Goal: Check status: Check status

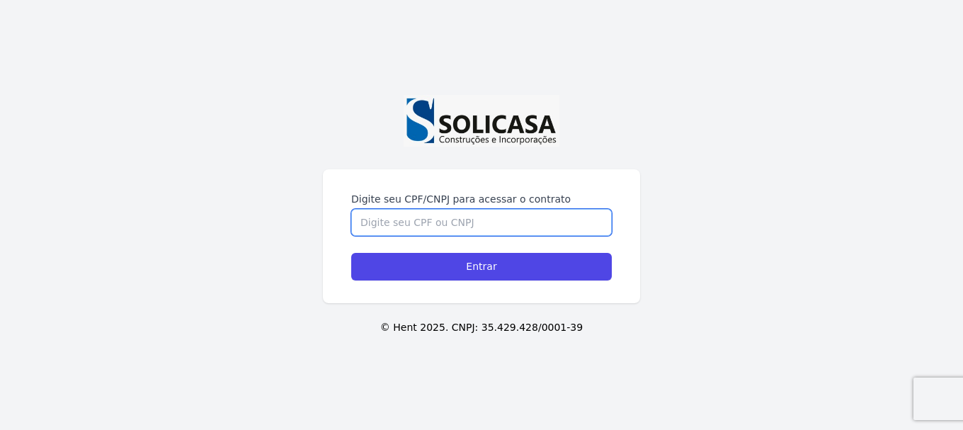
click at [425, 231] on input "Digite seu CPF/CNPJ para acessar o contrato" at bounding box center [481, 222] width 260 height 27
type input "11856770974"
click at [351, 253] on input "Entrar" at bounding box center [481, 267] width 260 height 28
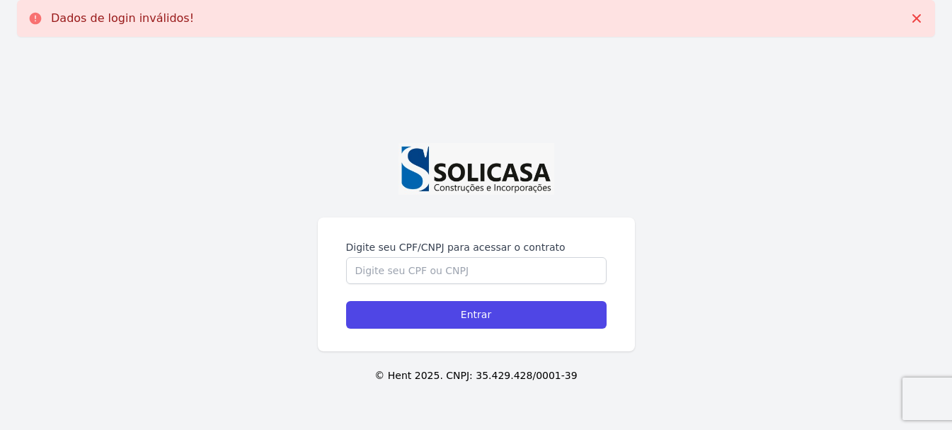
click at [395, 231] on div "Digite seu CPF/CNPJ para acessar o contrato Entrar" at bounding box center [476, 284] width 317 height 134
click at [404, 264] on input "Digite seu CPF/CNPJ para acessar o contrato" at bounding box center [476, 270] width 260 height 27
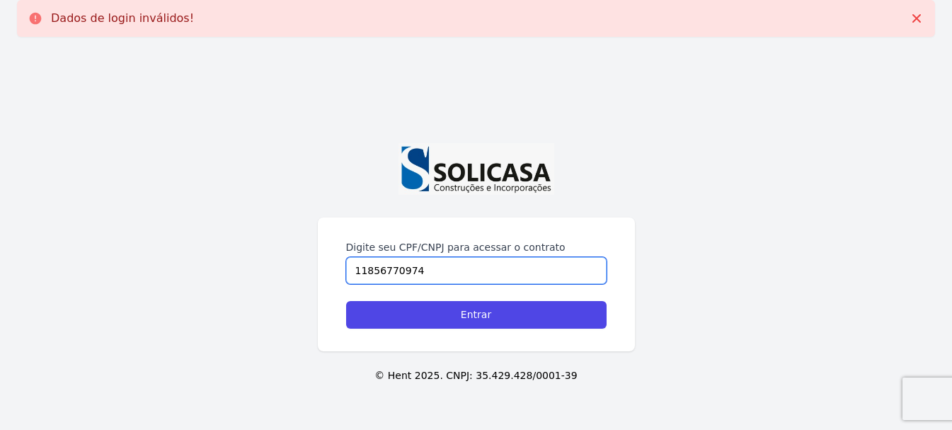
type input "11856770974"
click at [402, 299] on form "Digite seu CPF/CNPJ para acessar o contrato 11856770974 Entrar" at bounding box center [476, 284] width 260 height 88
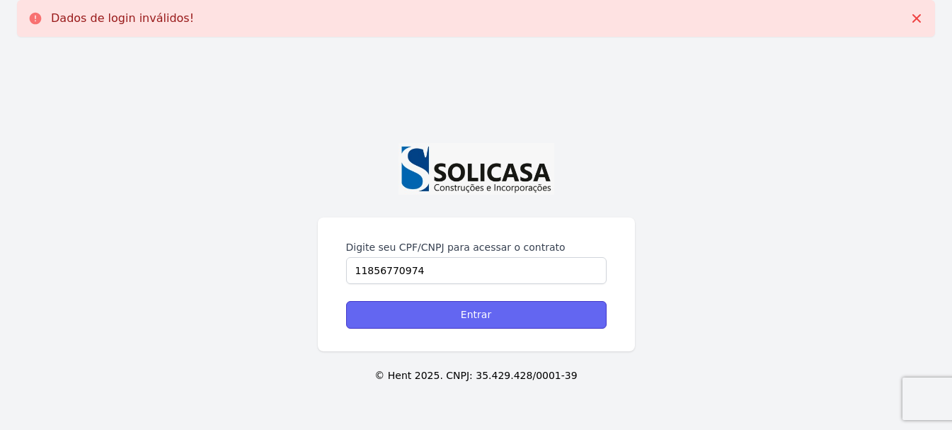
click at [402, 310] on input "Entrar" at bounding box center [476, 315] width 260 height 28
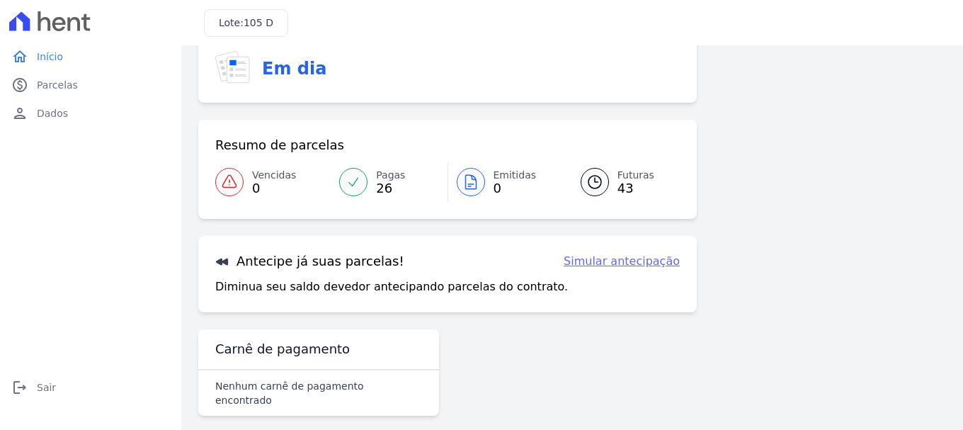
scroll to position [57, 0]
click at [624, 183] on span "43" at bounding box center [635, 188] width 37 height 11
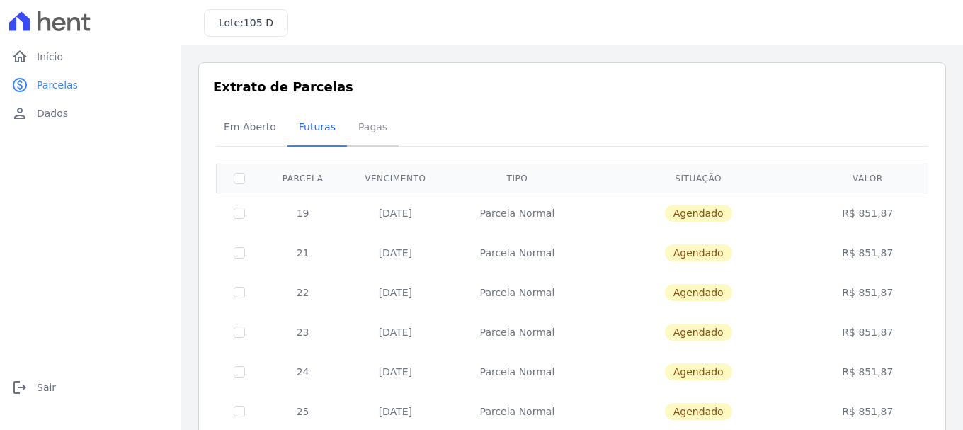
click at [358, 128] on span "Pagas" at bounding box center [373, 127] width 46 height 28
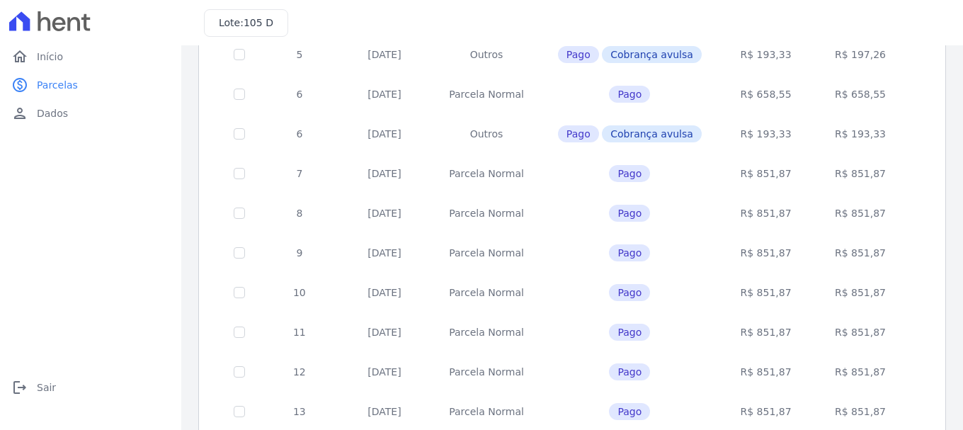
scroll to position [650, 0]
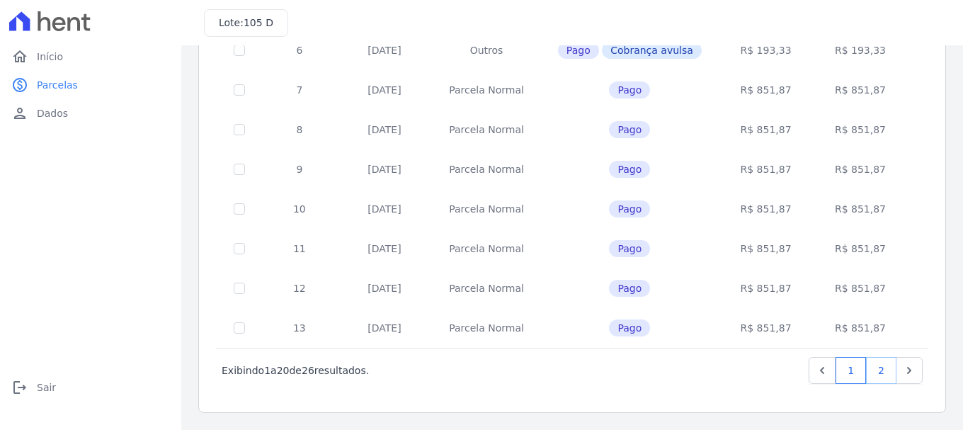
click at [873, 374] on link "2" at bounding box center [881, 370] width 30 height 27
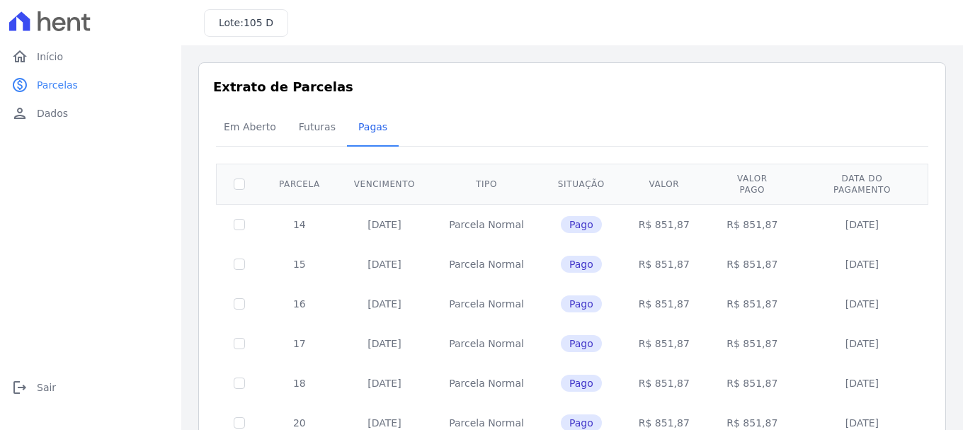
scroll to position [84, 0]
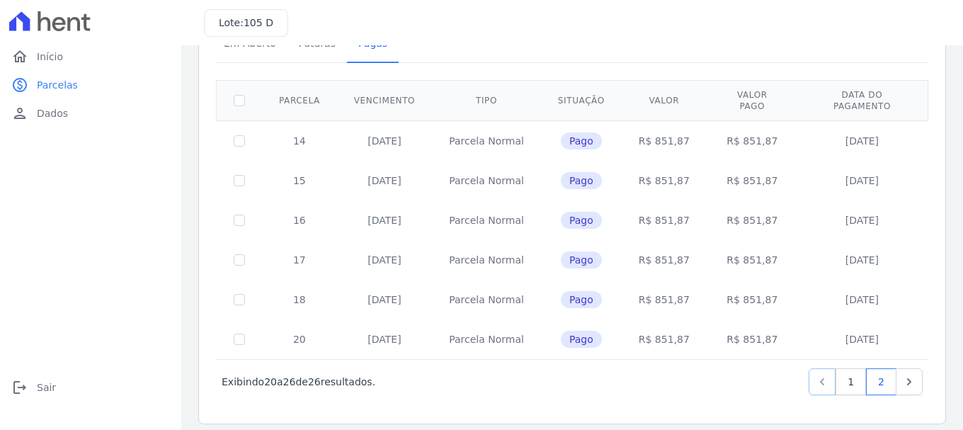
click at [815, 374] on icon "Previous" at bounding box center [822, 381] width 14 height 14
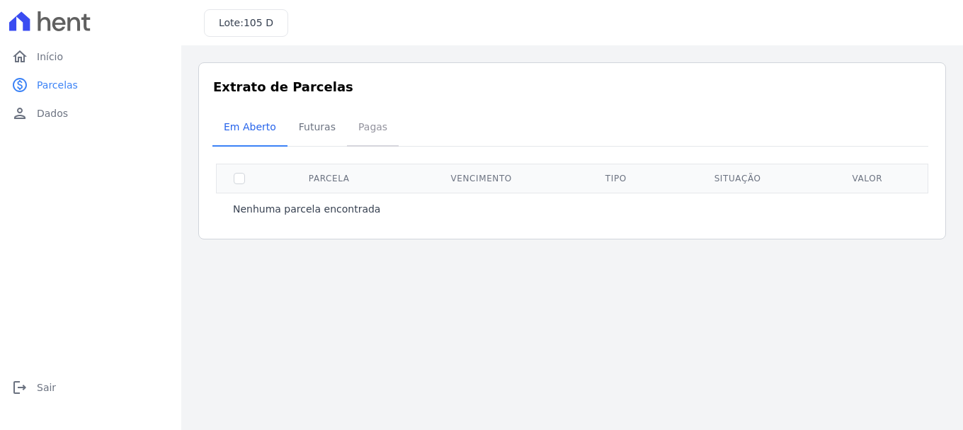
click at [350, 129] on span "Pagas" at bounding box center [373, 127] width 46 height 28
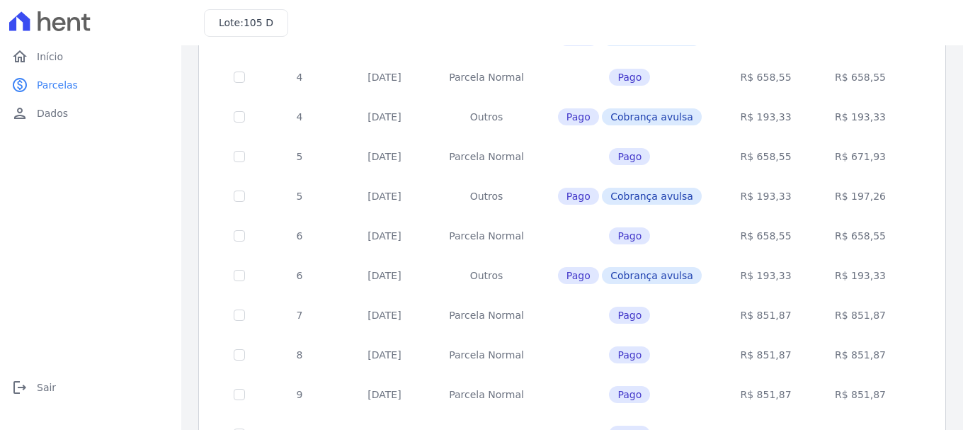
scroll to position [650, 0]
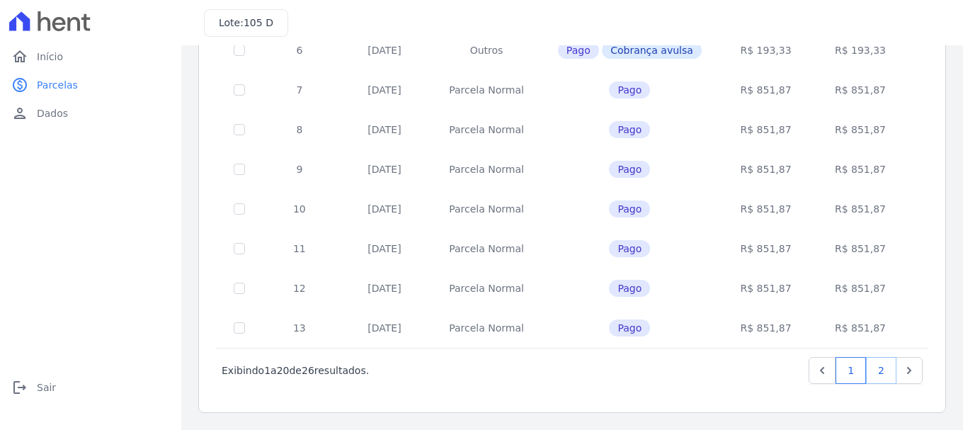
click at [866, 367] on link "2" at bounding box center [881, 370] width 30 height 27
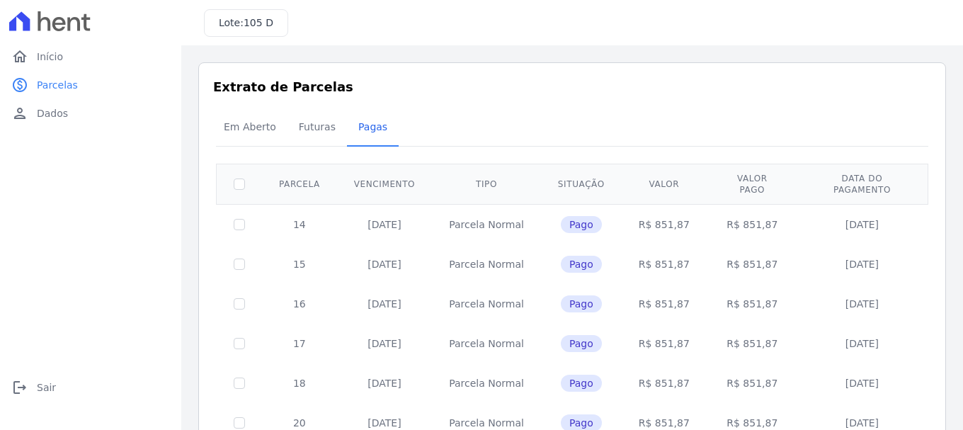
scroll to position [84, 0]
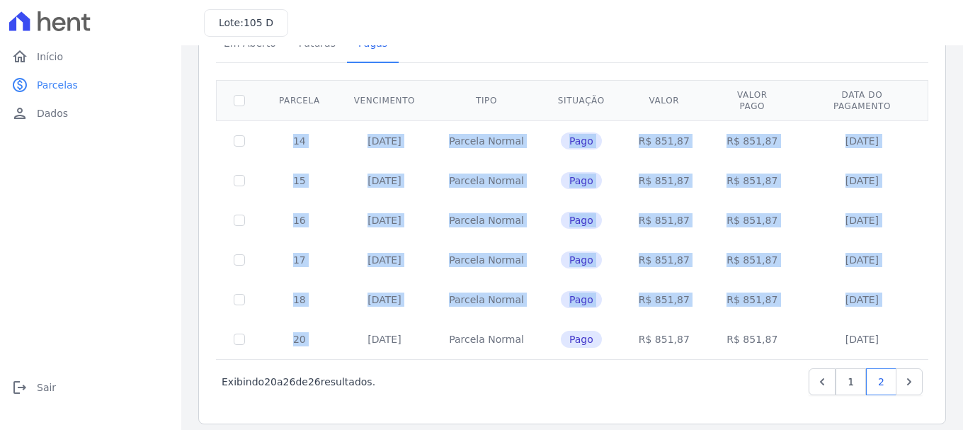
click at [242, 124] on tbody "14 10/03/2025 Parcela Normal Pago R$ 851,87 R$ 851,87 10/03/2025 15 10/04/2025 …" at bounding box center [572, 239] width 711 height 239
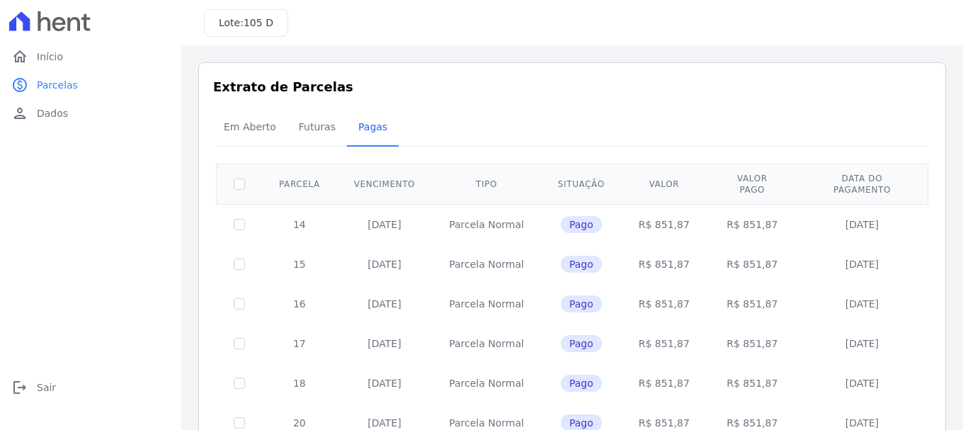
click at [452, 128] on div "Em Aberto Futuras Pagas" at bounding box center [571, 127] width 719 height 35
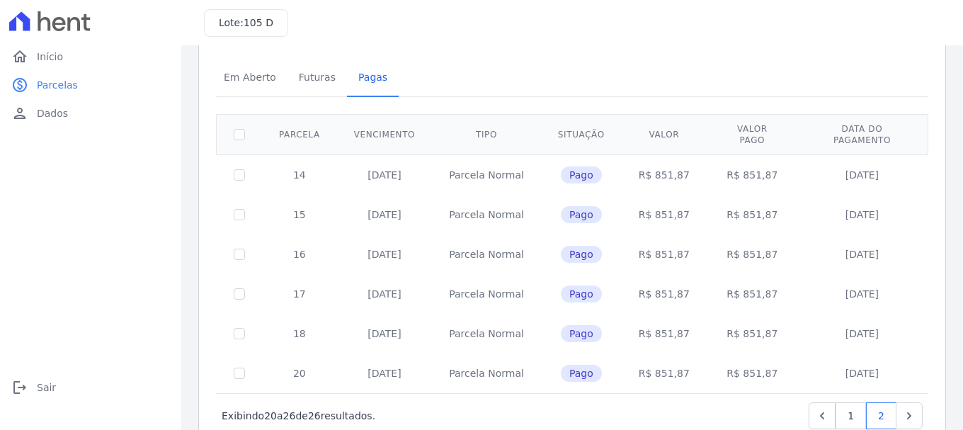
scroll to position [84, 0]
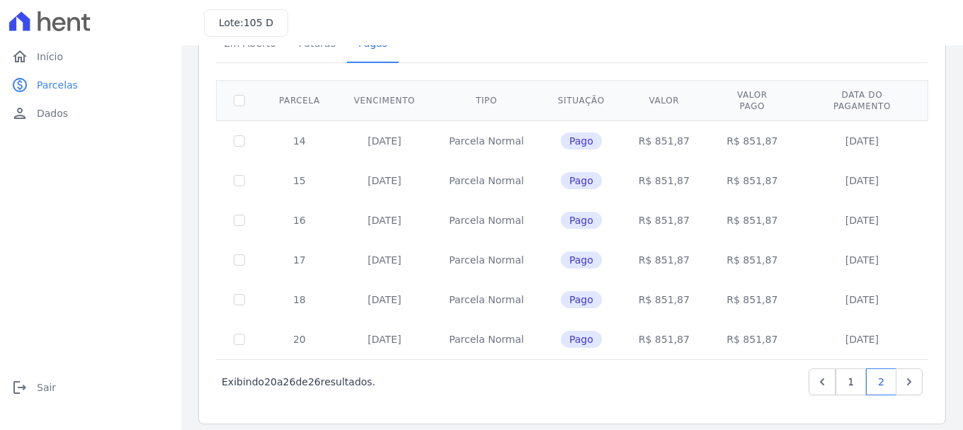
drag, startPoint x: 260, startPoint y: 371, endPoint x: 383, endPoint y: 380, distance: 122.8
click at [383, 380] on div "Exibindo 20 a 26 de 26 resultados. 1 2" at bounding box center [572, 381] width 701 height 27
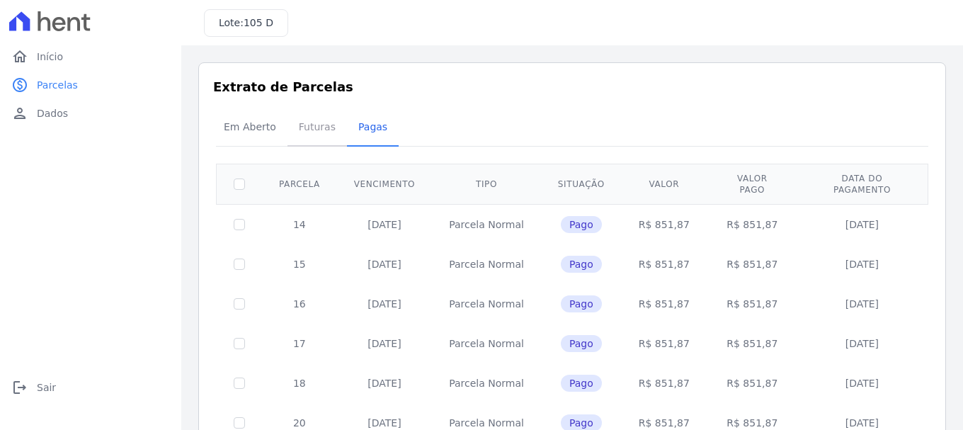
click at [309, 130] on span "Futuras" at bounding box center [317, 127] width 54 height 28
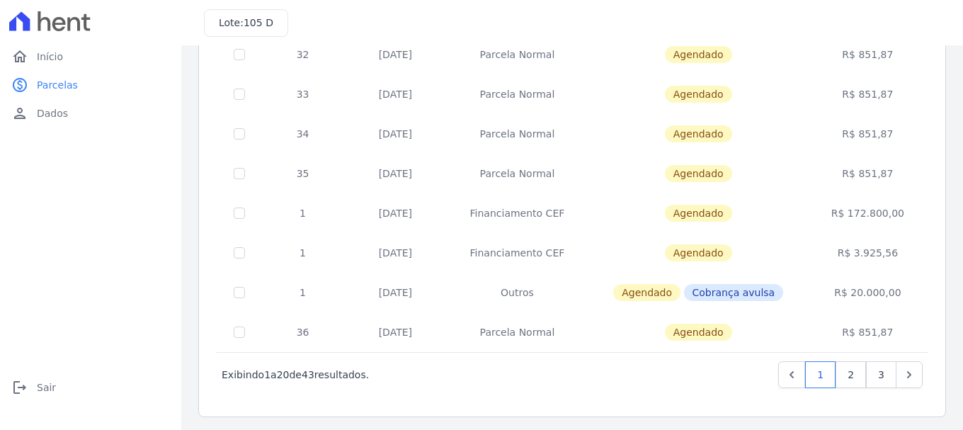
scroll to position [631, 0]
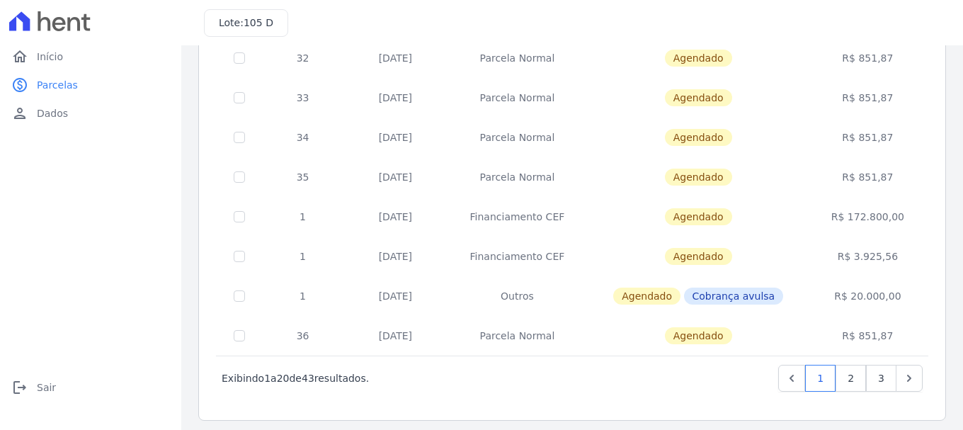
drag, startPoint x: 478, startPoint y: 219, endPoint x: 878, endPoint y: 219, distance: 399.9
click at [878, 219] on tr "1 10/12/2026 Financiamento CEF Agendado R$ 172.800,00" at bounding box center [572, 217] width 711 height 40
click at [901, 257] on td "R$ 3.925,56" at bounding box center [867, 256] width 117 height 40
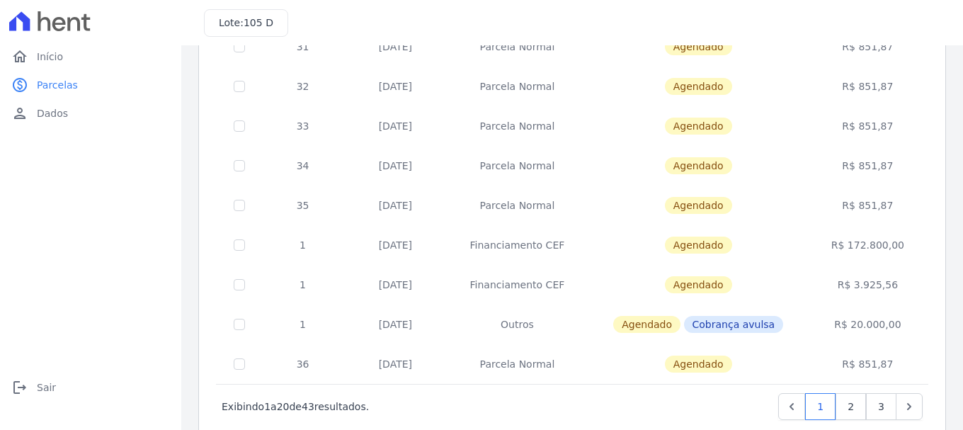
scroll to position [604, 0]
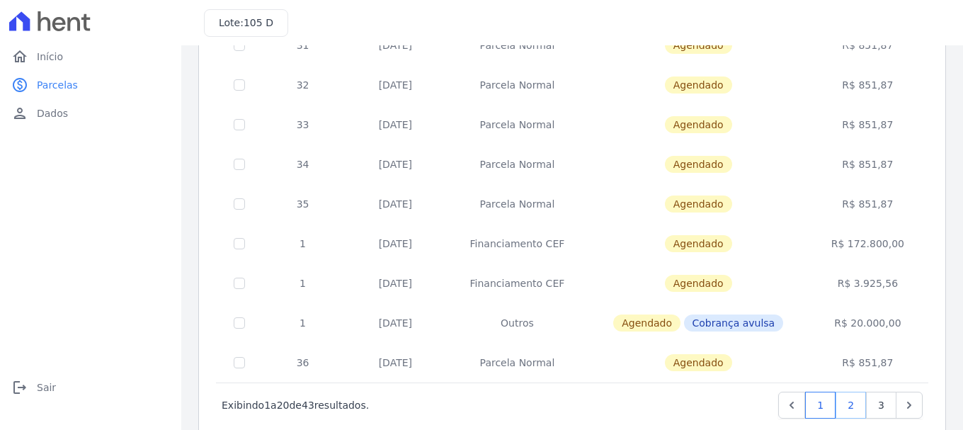
click at [839, 403] on link "2" at bounding box center [850, 404] width 30 height 27
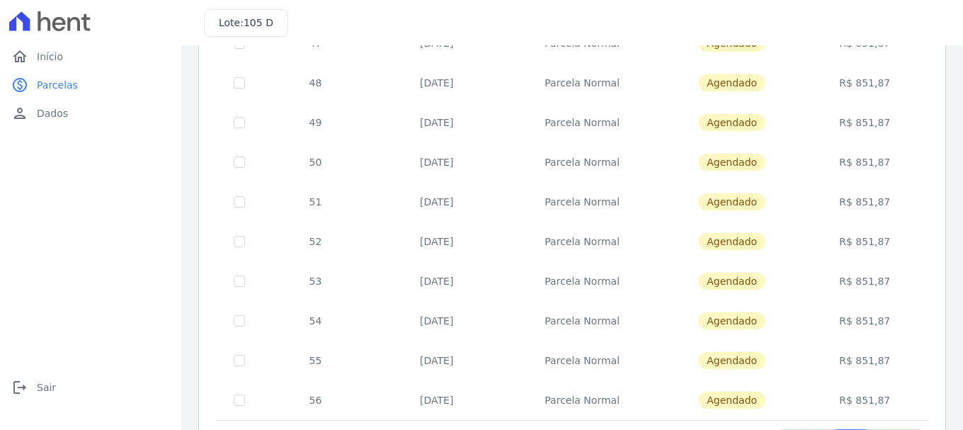
scroll to position [638, 0]
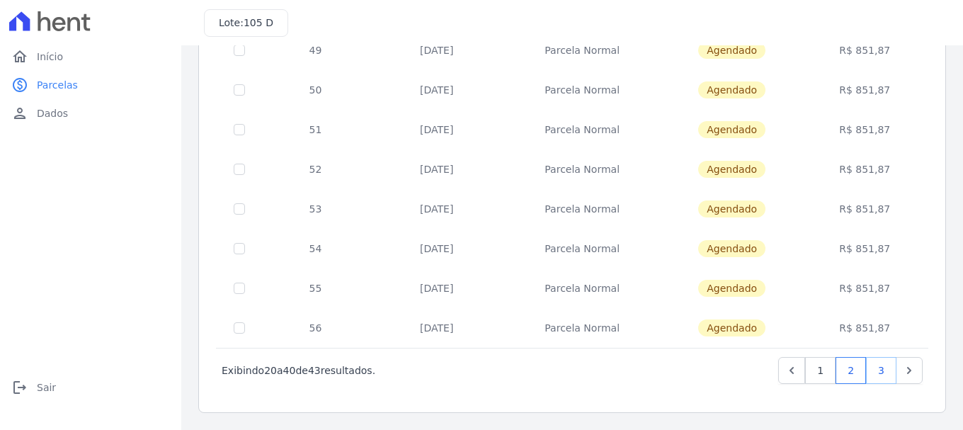
click at [866, 369] on link "3" at bounding box center [881, 370] width 30 height 27
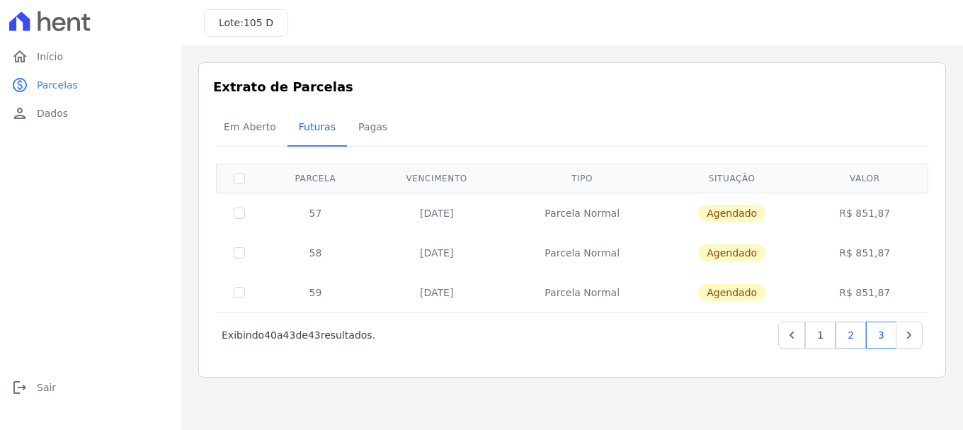
click at [842, 335] on link "2" at bounding box center [850, 334] width 30 height 27
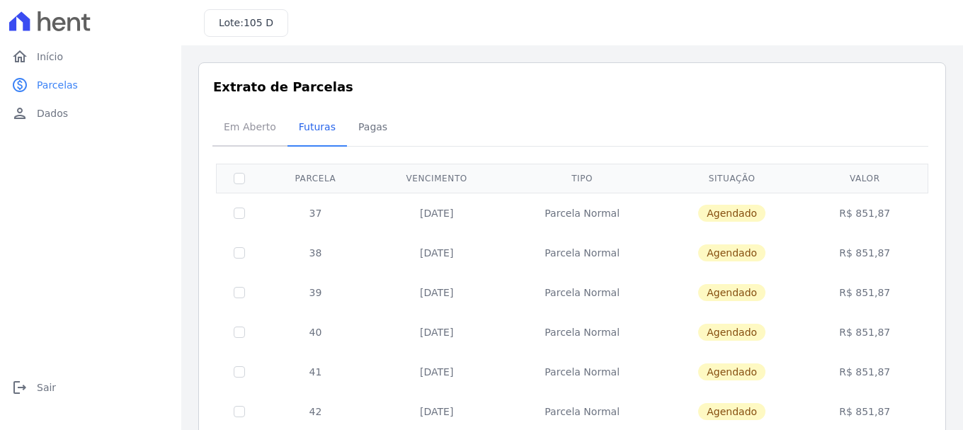
click at [251, 124] on span "Em Aberto" at bounding box center [249, 127] width 69 height 28
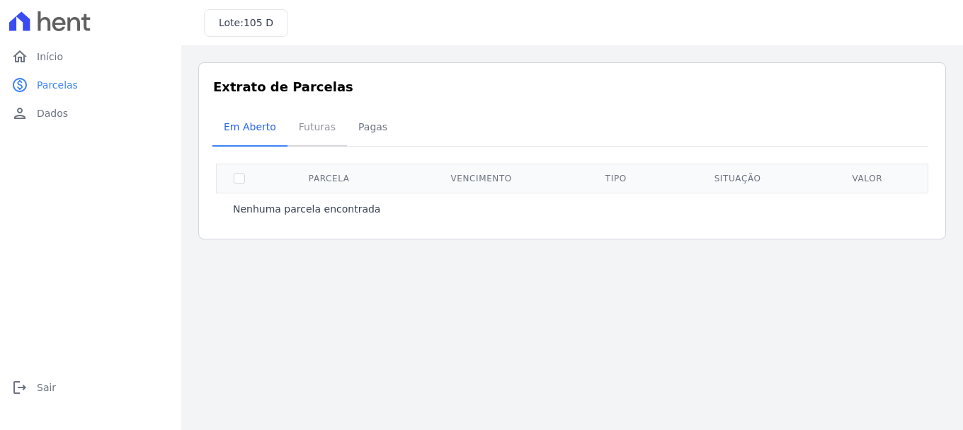
click at [316, 127] on span "Futuras" at bounding box center [317, 127] width 54 height 28
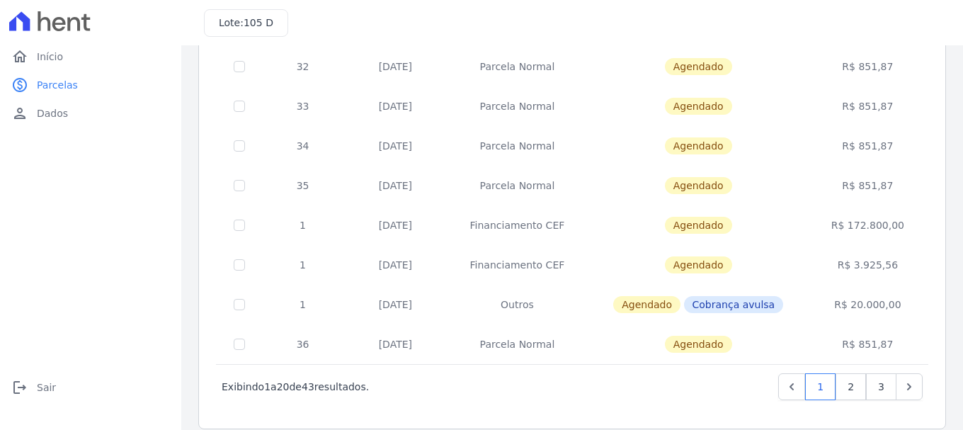
scroll to position [638, 0]
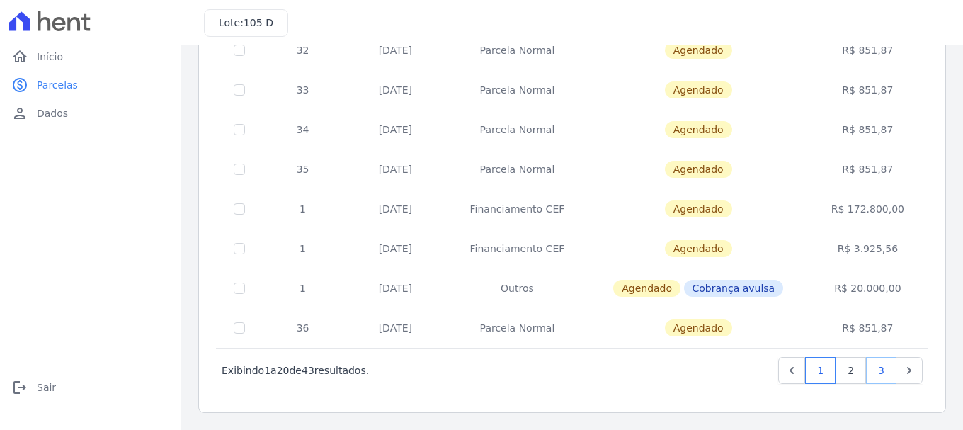
click at [866, 366] on link "3" at bounding box center [881, 370] width 30 height 27
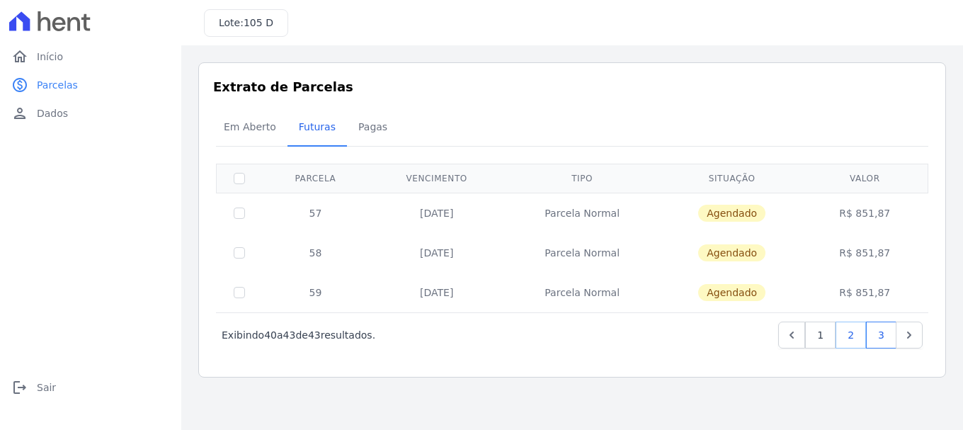
click at [843, 332] on link "2" at bounding box center [850, 334] width 30 height 27
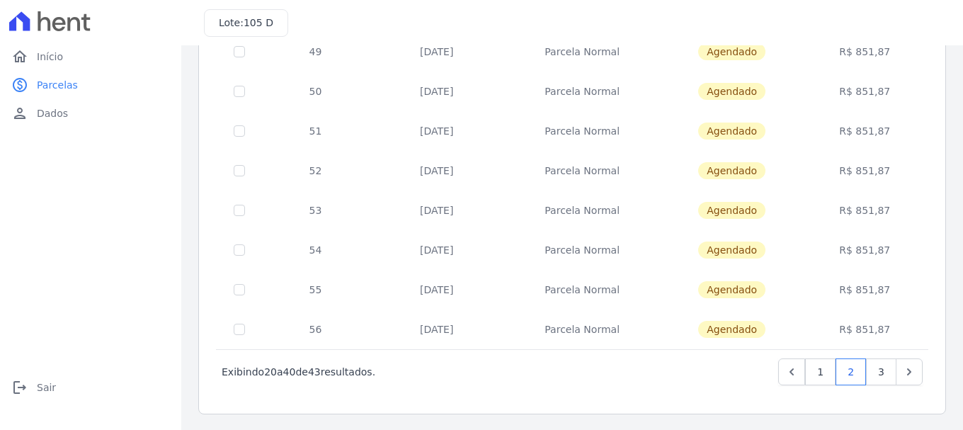
scroll to position [638, 0]
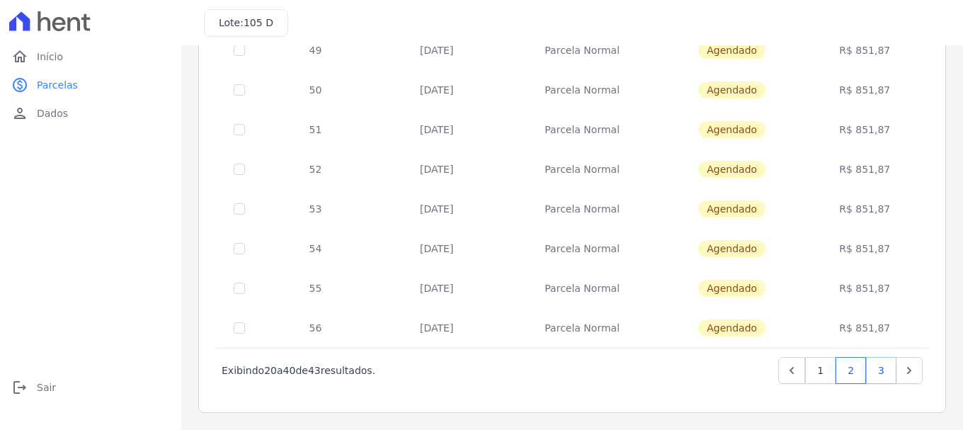
click at [866, 368] on link "3" at bounding box center [881, 370] width 30 height 27
